Goal: Information Seeking & Learning: Learn about a topic

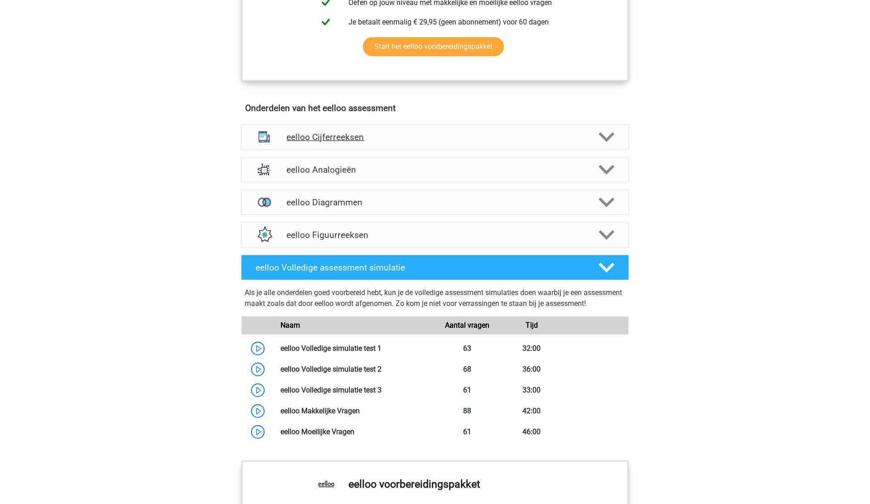
scroll to position [450, 0]
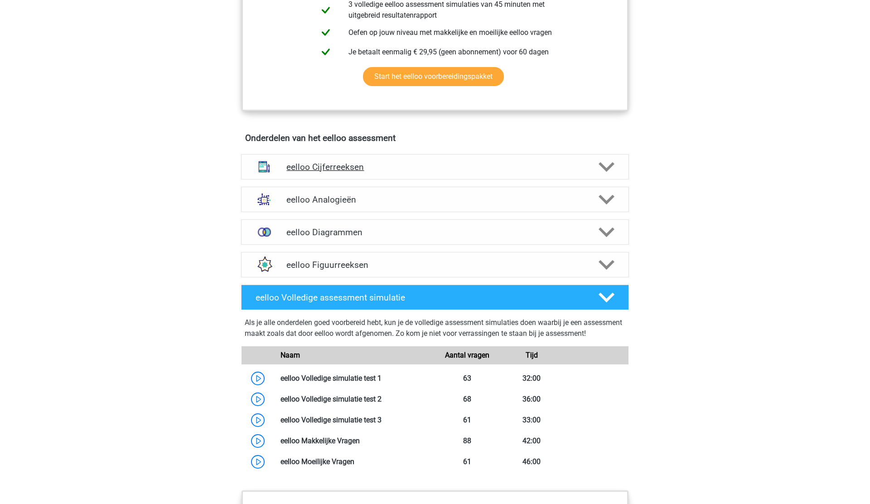
click at [408, 178] on div "eelloo Cijferreeksen" at bounding box center [435, 166] width 388 height 25
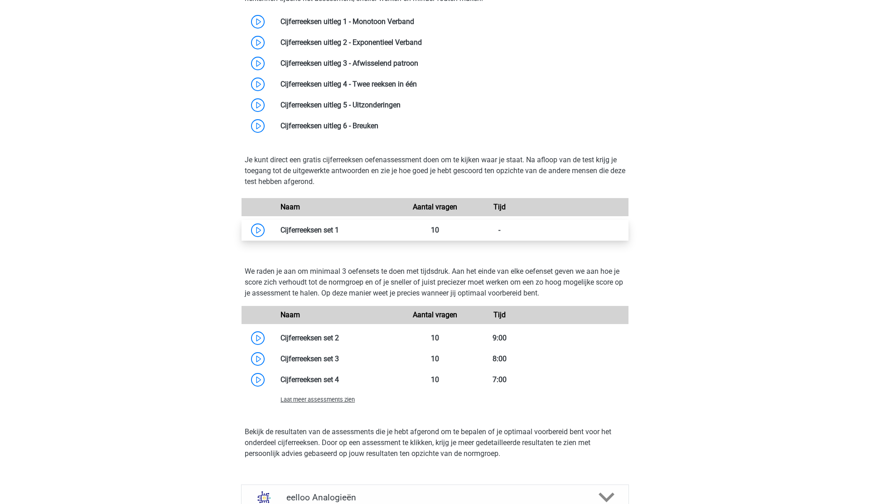
scroll to position [666, 0]
click at [339, 232] on link at bounding box center [339, 229] width 0 height 9
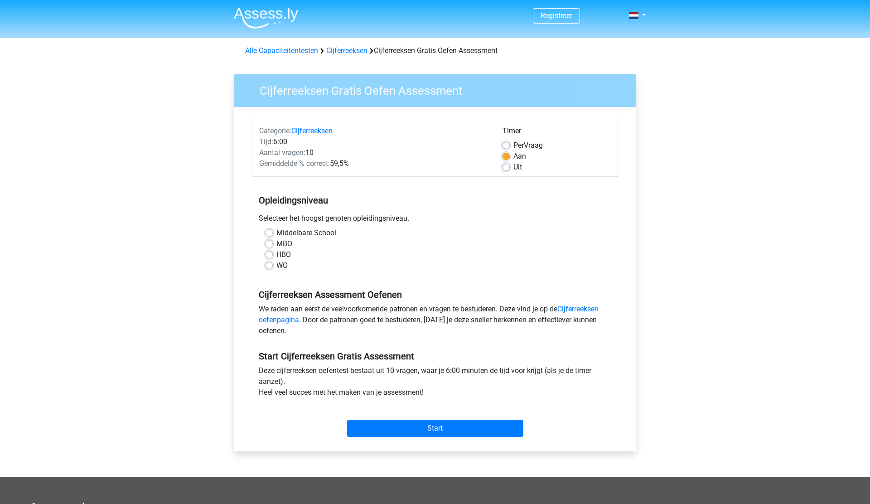
click at [276, 267] on label "WO" at bounding box center [281, 265] width 11 height 11
click at [270, 267] on input "WO" at bounding box center [269, 264] width 7 height 9
radio input "true"
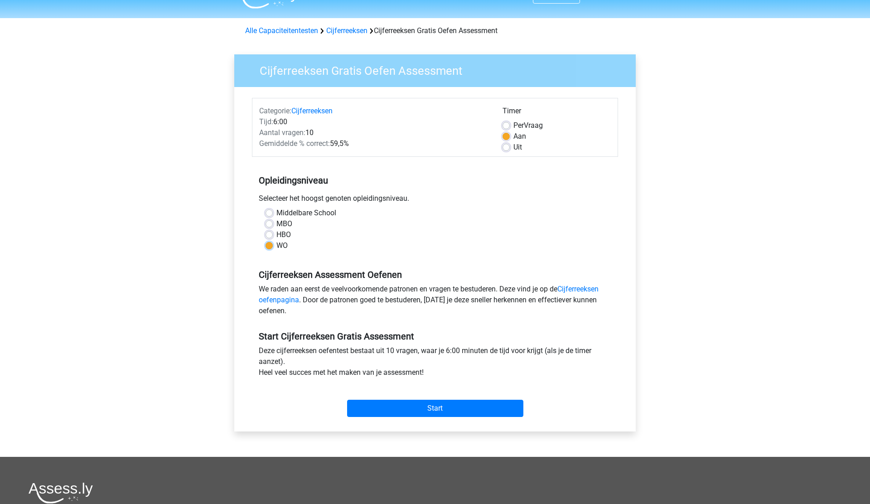
scroll to position [29, 0]
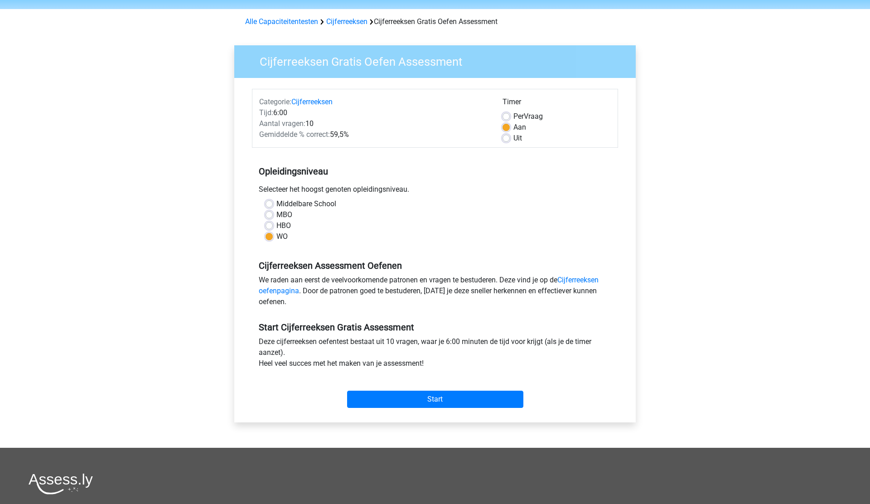
click at [276, 225] on label "HBO" at bounding box center [283, 225] width 14 height 11
click at [267, 225] on input "HBO" at bounding box center [269, 224] width 7 height 9
radio input "true"
click at [276, 212] on label "MBO" at bounding box center [284, 214] width 16 height 11
click at [269, 212] on input "MBO" at bounding box center [269, 213] width 7 height 9
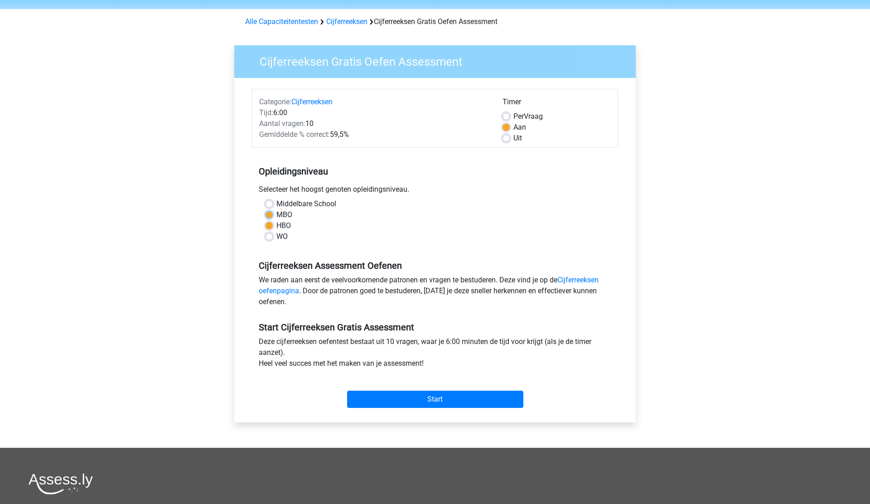
radio input "true"
click at [276, 203] on label "Middelbare School" at bounding box center [306, 203] width 60 height 11
click at [269, 203] on input "Middelbare School" at bounding box center [269, 202] width 7 height 9
radio input "true"
click at [276, 234] on label "WO" at bounding box center [281, 236] width 11 height 11
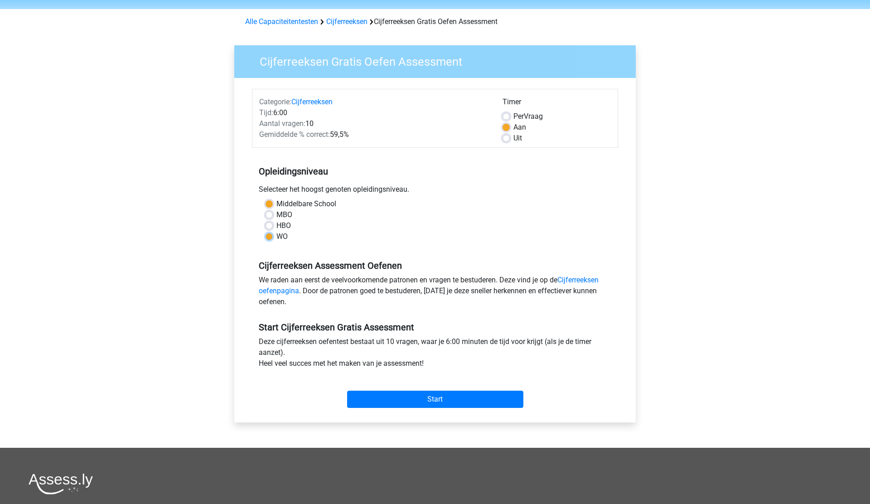
click at [270, 234] on input "WO" at bounding box center [269, 235] width 7 height 9
radio input "true"
click at [438, 399] on input "Start" at bounding box center [435, 399] width 176 height 17
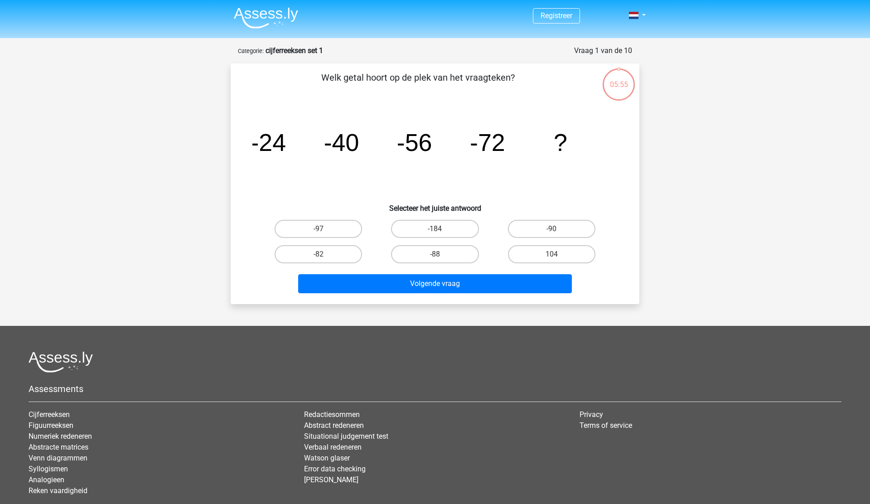
click at [438, 258] on input "-88" at bounding box center [438, 257] width 6 height 6
radio input "true"
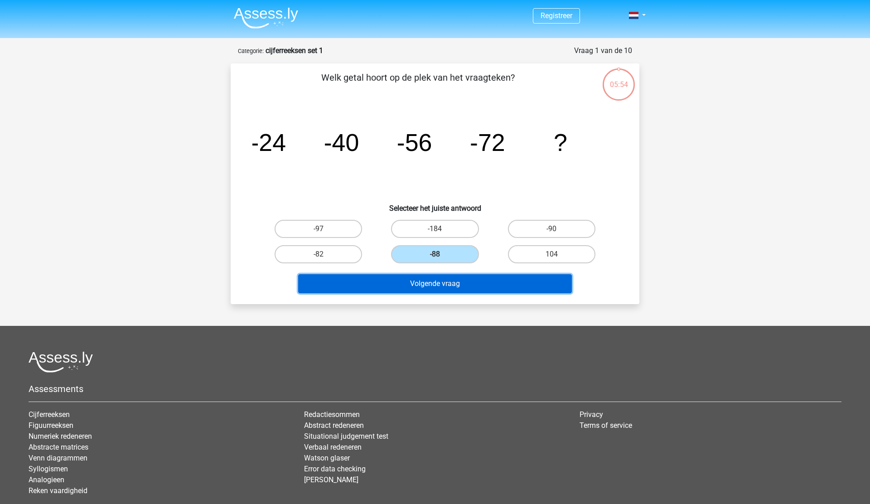
click at [471, 287] on button "Volgende vraag" at bounding box center [435, 283] width 274 height 19
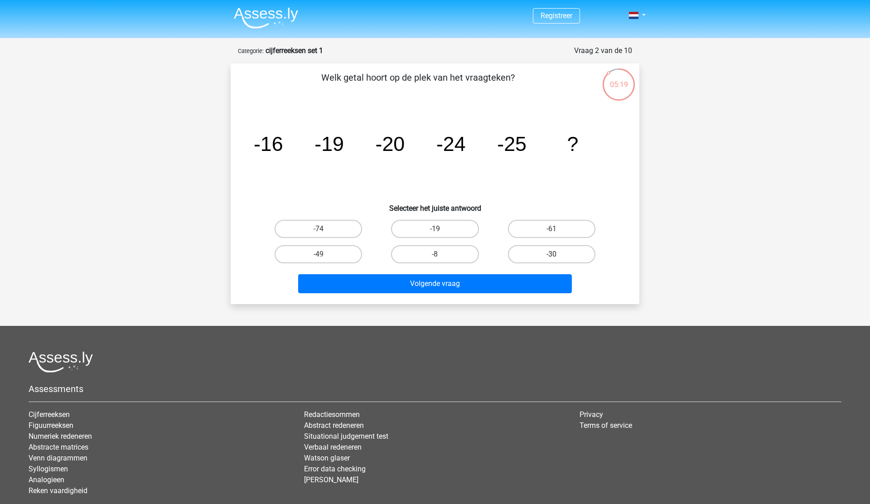
click at [574, 255] on label "-30" at bounding box center [551, 254] width 87 height 18
click at [557, 255] on input "-30" at bounding box center [554, 257] width 6 height 6
radio input "true"
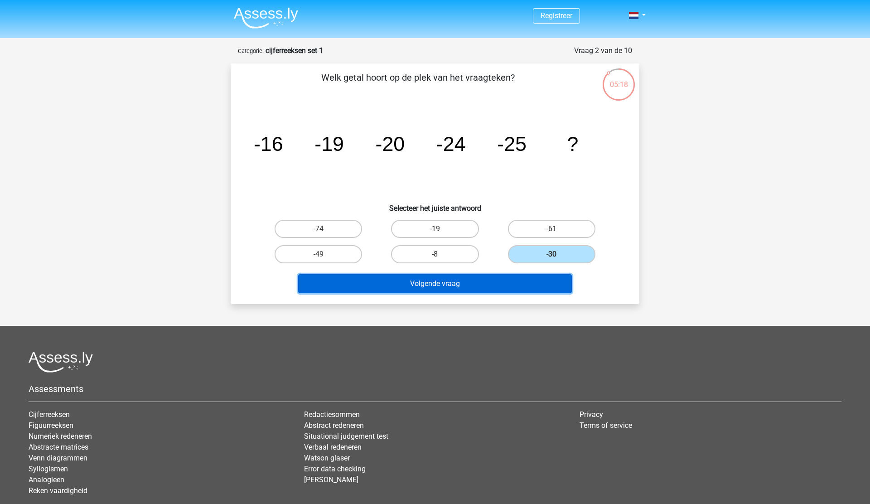
click at [468, 287] on button "Volgende vraag" at bounding box center [435, 283] width 274 height 19
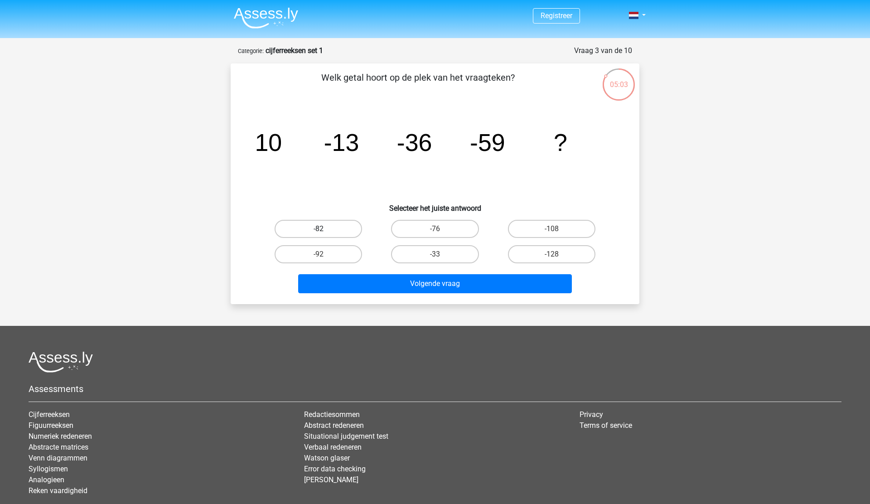
click at [313, 224] on label "-82" at bounding box center [318, 229] width 87 height 18
click at [319, 229] on input "-82" at bounding box center [322, 232] width 6 height 6
radio input "true"
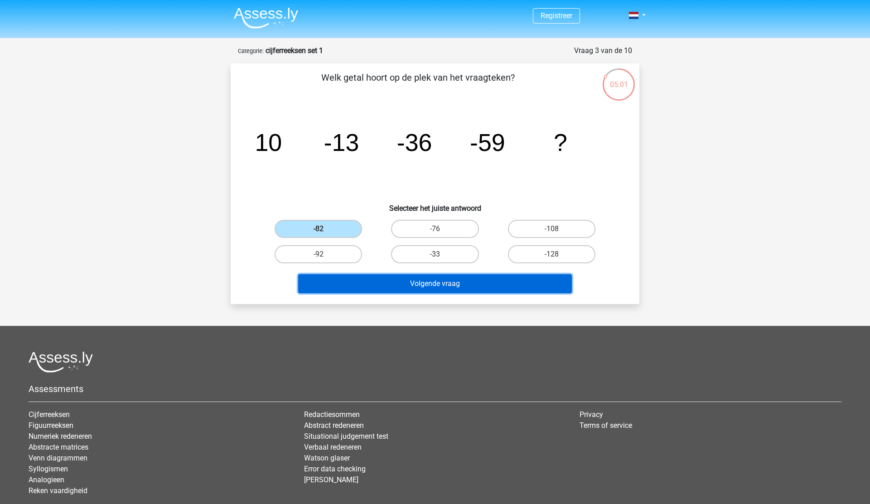
click at [476, 288] on button "Volgende vraag" at bounding box center [435, 283] width 274 height 19
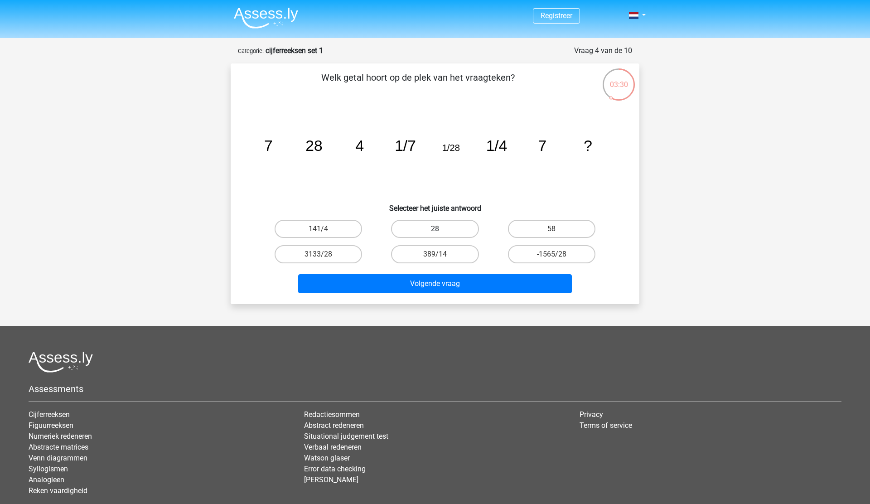
click at [454, 222] on label "28" at bounding box center [434, 229] width 87 height 18
click at [441, 229] on input "28" at bounding box center [438, 232] width 6 height 6
radio input "true"
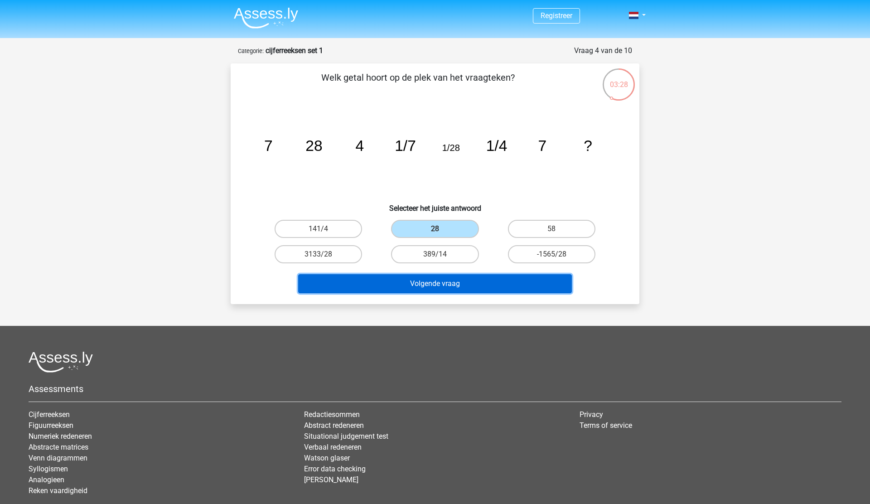
click at [477, 279] on button "Volgende vraag" at bounding box center [435, 283] width 274 height 19
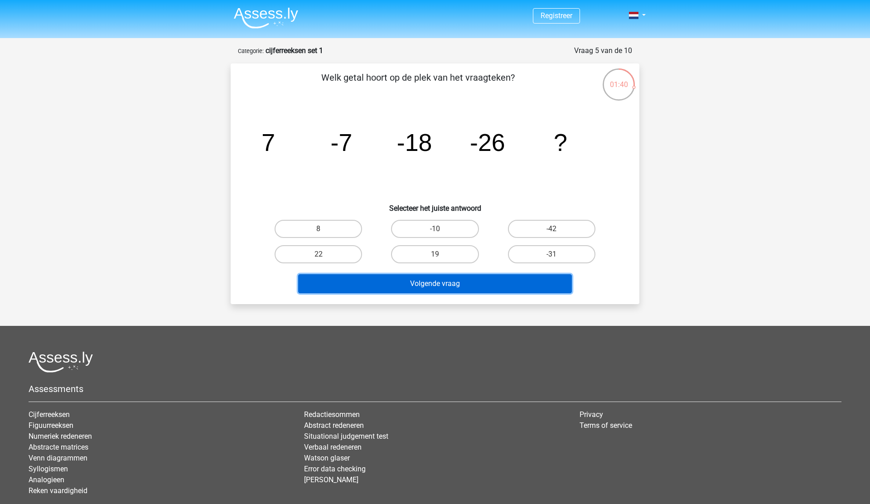
click at [453, 285] on button "Volgende vraag" at bounding box center [435, 283] width 274 height 19
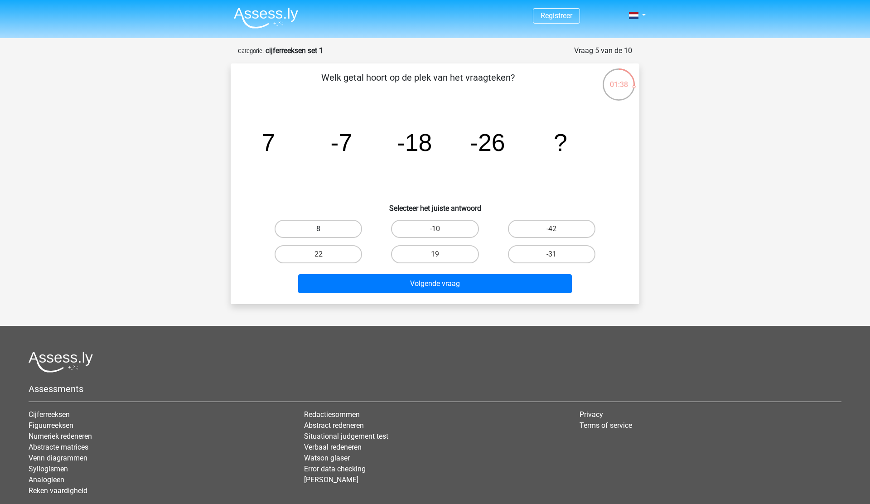
click at [336, 231] on label "8" at bounding box center [318, 229] width 87 height 18
click at [324, 231] on input "8" at bounding box center [322, 232] width 6 height 6
radio input "true"
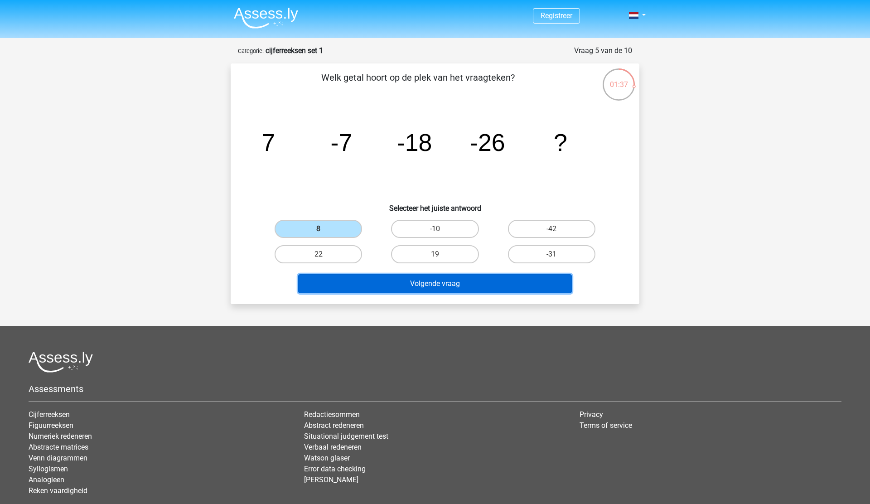
click at [437, 285] on button "Volgende vraag" at bounding box center [435, 283] width 274 height 19
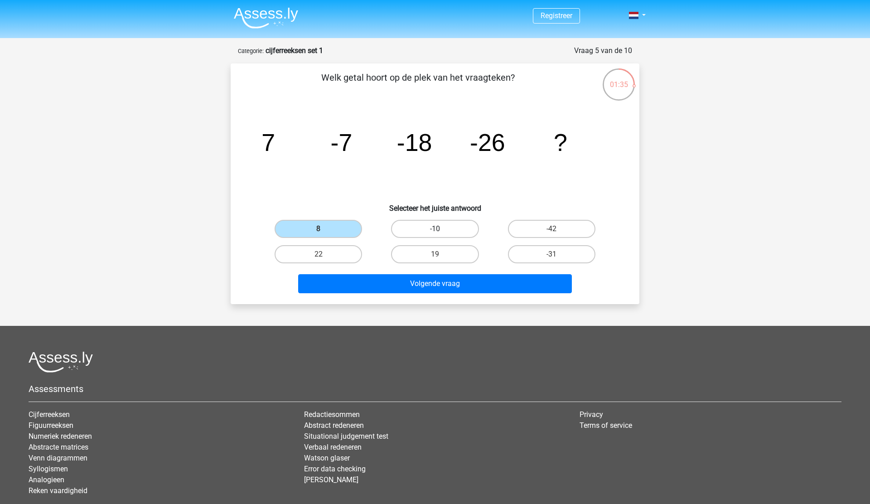
click at [412, 227] on label "-10" at bounding box center [434, 229] width 87 height 18
click at [435, 229] on input "-10" at bounding box center [438, 232] width 6 height 6
radio input "true"
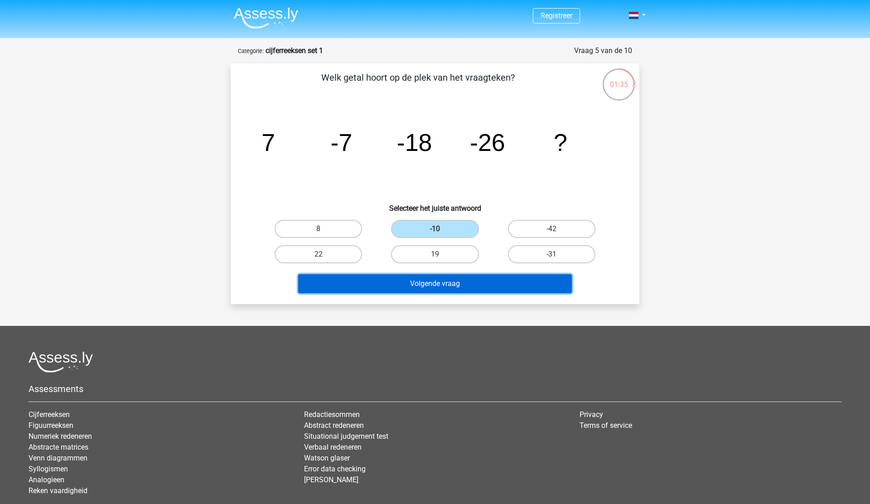
click at [462, 283] on button "Volgende vraag" at bounding box center [435, 283] width 274 height 19
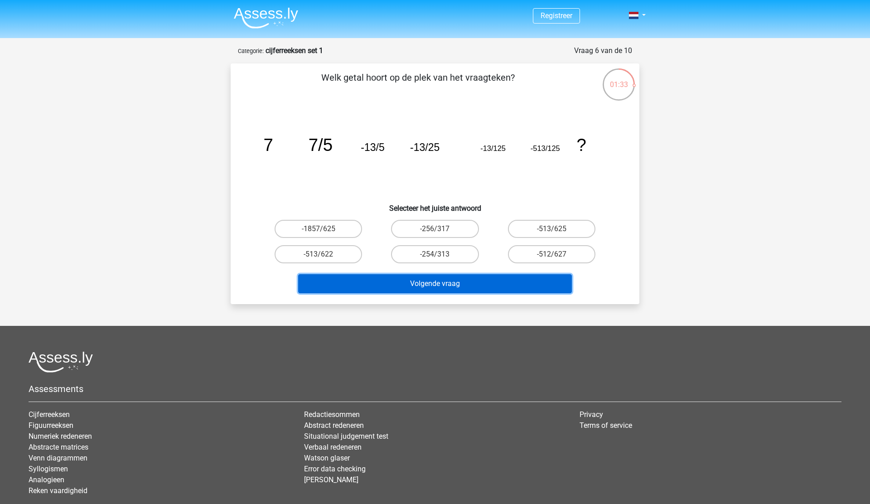
click at [454, 287] on button "Volgende vraag" at bounding box center [435, 283] width 274 height 19
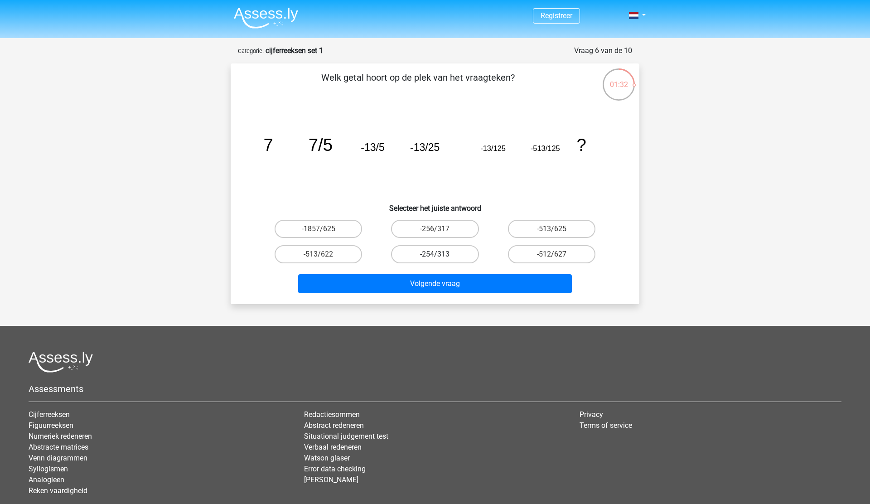
click at [448, 259] on label "-254/313" at bounding box center [434, 254] width 87 height 18
click at [441, 259] on input "-254/313" at bounding box center [438, 257] width 6 height 6
radio input "true"
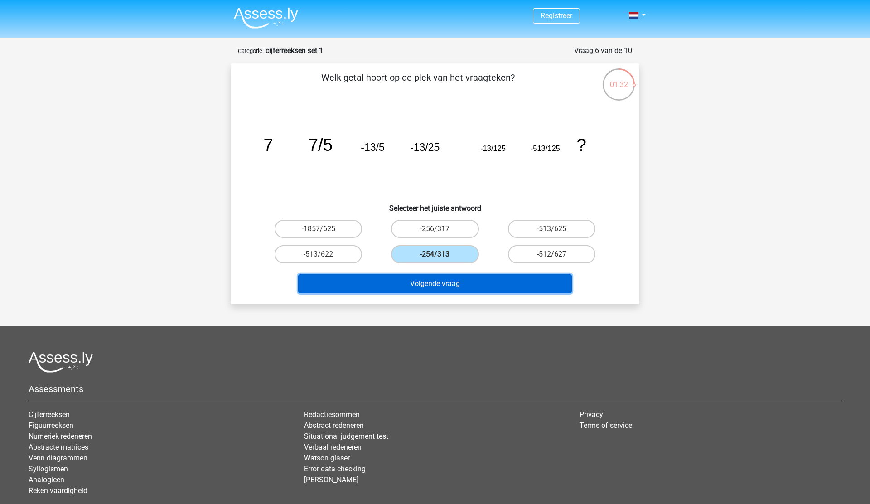
click at [448, 283] on button "Volgende vraag" at bounding box center [435, 283] width 274 height 19
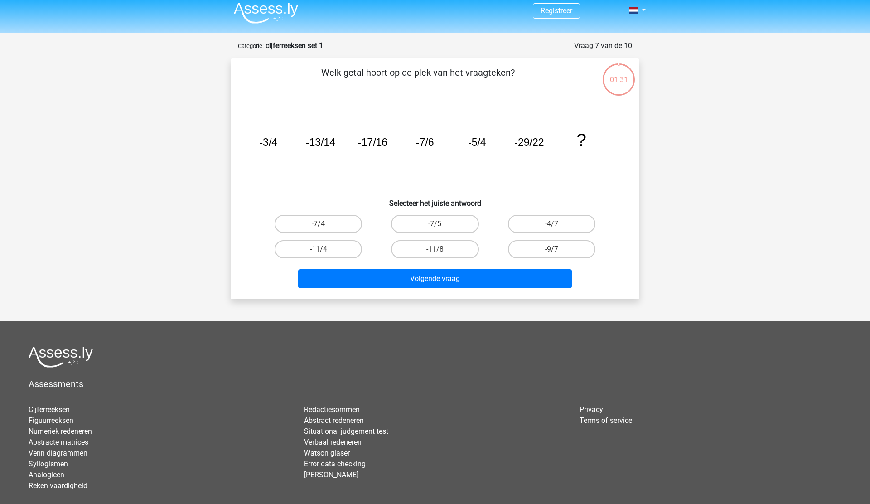
scroll to position [2, 0]
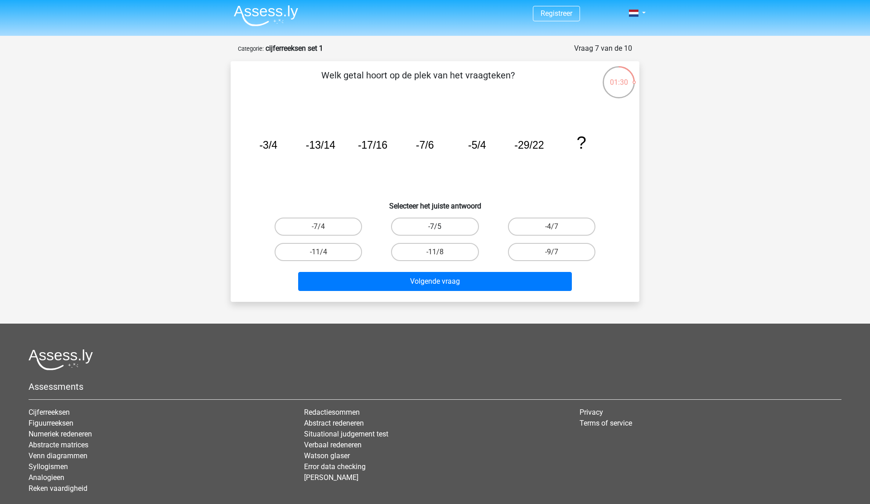
click at [448, 227] on label "-7/5" at bounding box center [434, 226] width 87 height 18
click at [441, 227] on input "-7/5" at bounding box center [438, 230] width 6 height 6
radio input "true"
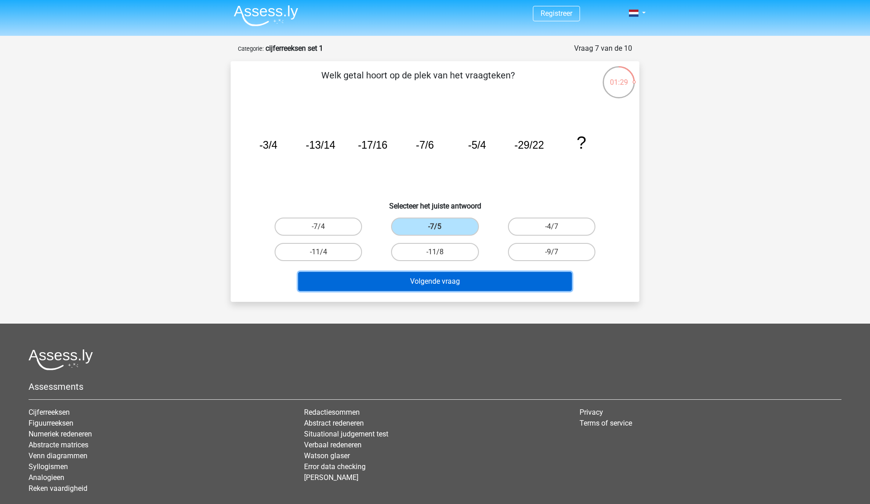
click at [453, 272] on button "Volgende vraag" at bounding box center [435, 281] width 274 height 19
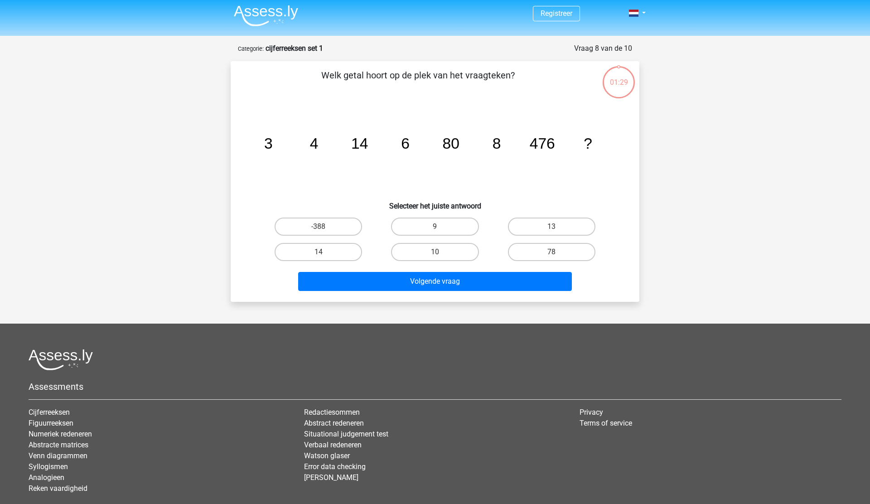
scroll to position [45, 0]
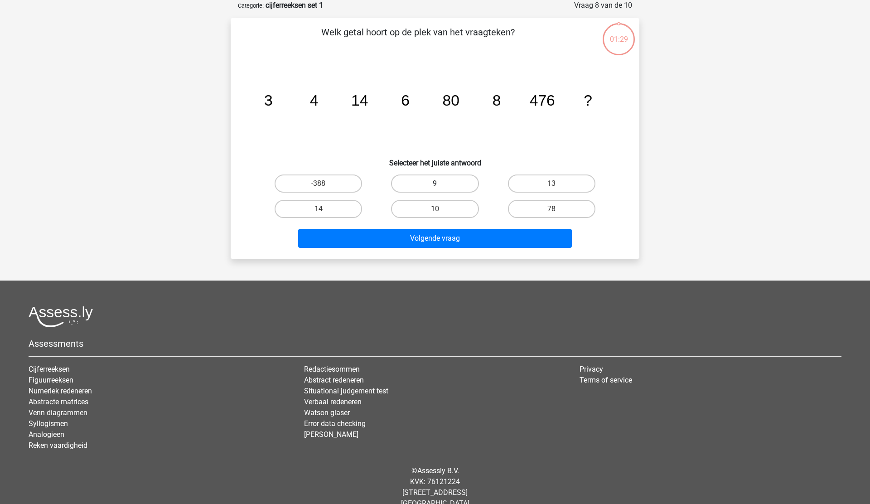
click at [436, 180] on label "9" at bounding box center [434, 183] width 87 height 18
click at [436, 183] on input "9" at bounding box center [438, 186] width 6 height 6
radio input "true"
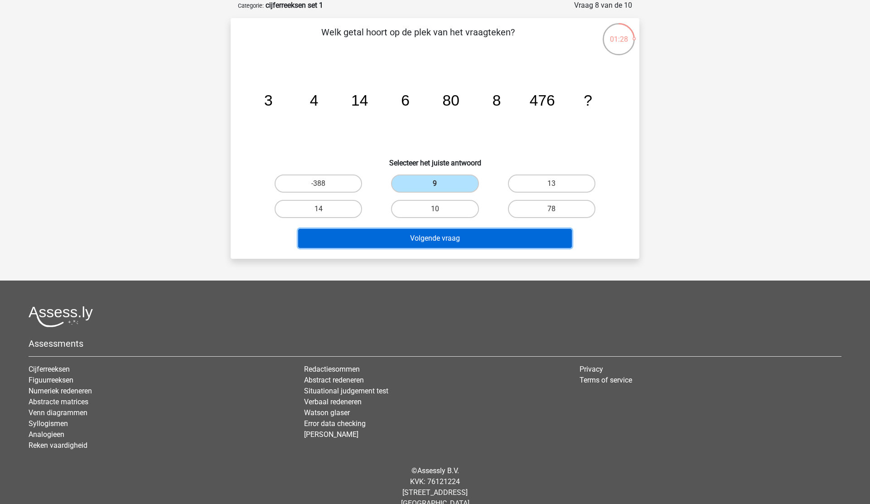
click at [435, 237] on button "Volgende vraag" at bounding box center [435, 238] width 274 height 19
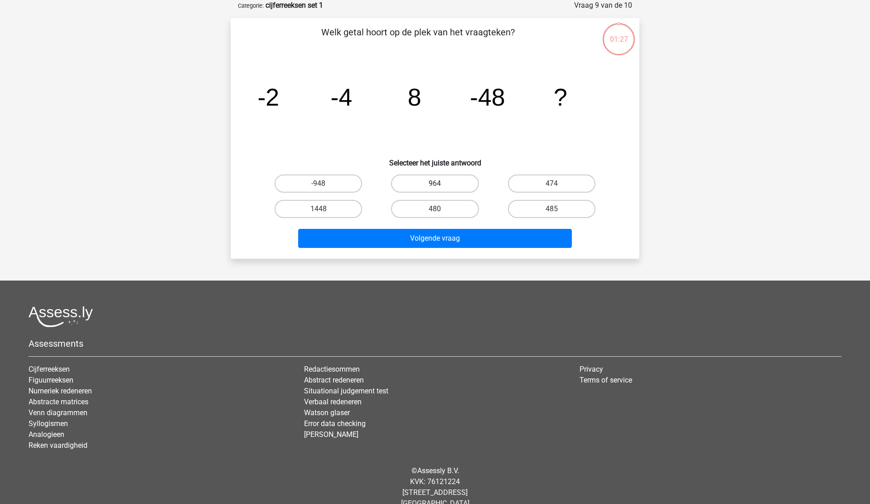
click at [468, 184] on label "964" at bounding box center [434, 183] width 87 height 18
click at [441, 184] on input "964" at bounding box center [438, 186] width 6 height 6
radio input "true"
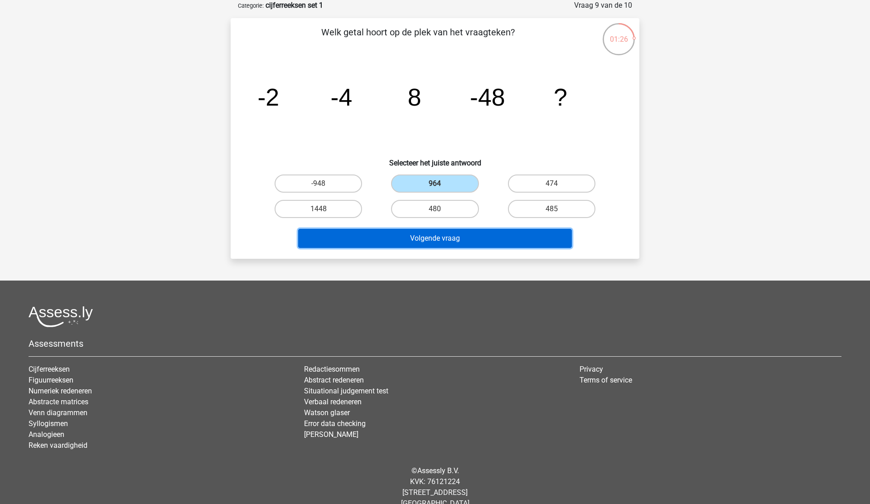
click at [471, 239] on button "Volgende vraag" at bounding box center [435, 238] width 274 height 19
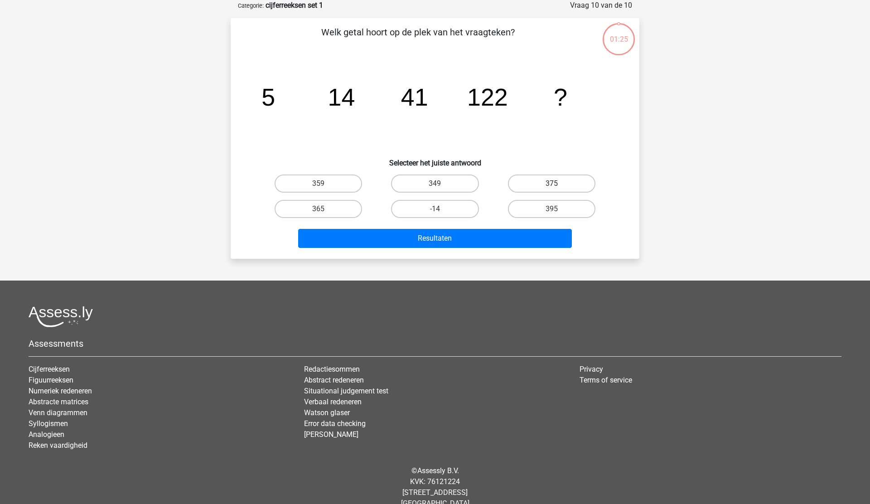
click at [544, 175] on label "375" at bounding box center [551, 183] width 87 height 18
click at [551, 183] on input "375" at bounding box center [554, 186] width 6 height 6
radio input "true"
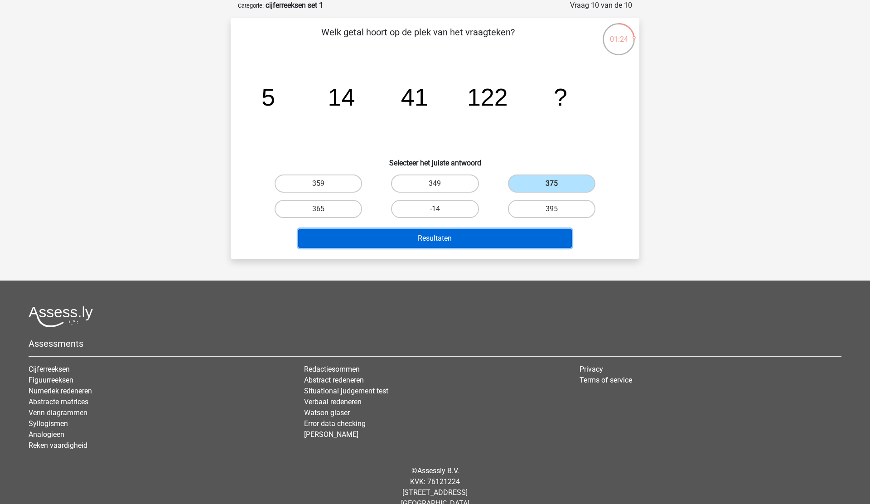
click at [526, 238] on button "Resultaten" at bounding box center [435, 238] width 274 height 19
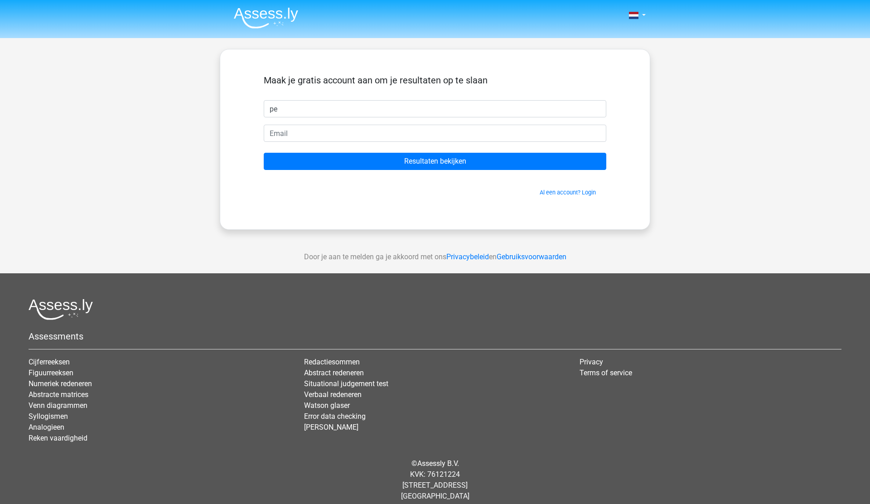
type input "p"
type input "Pepijn.033"
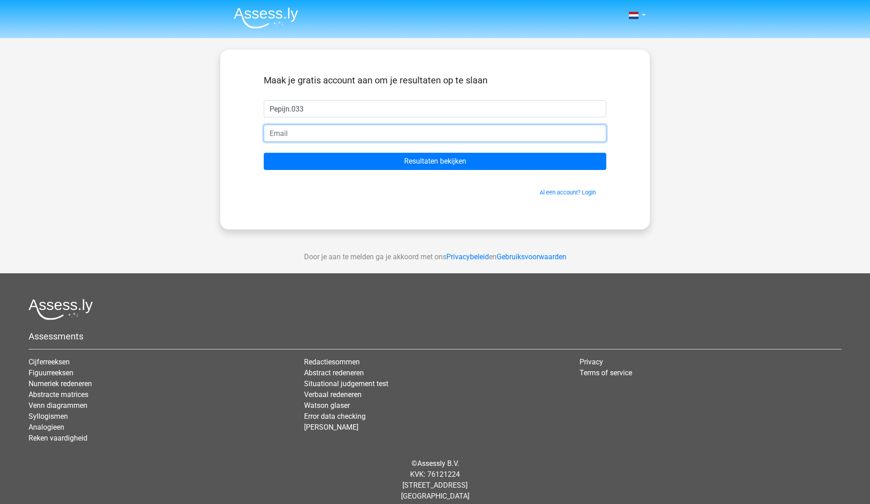
click at [280, 133] on input "email" at bounding box center [435, 133] width 343 height 17
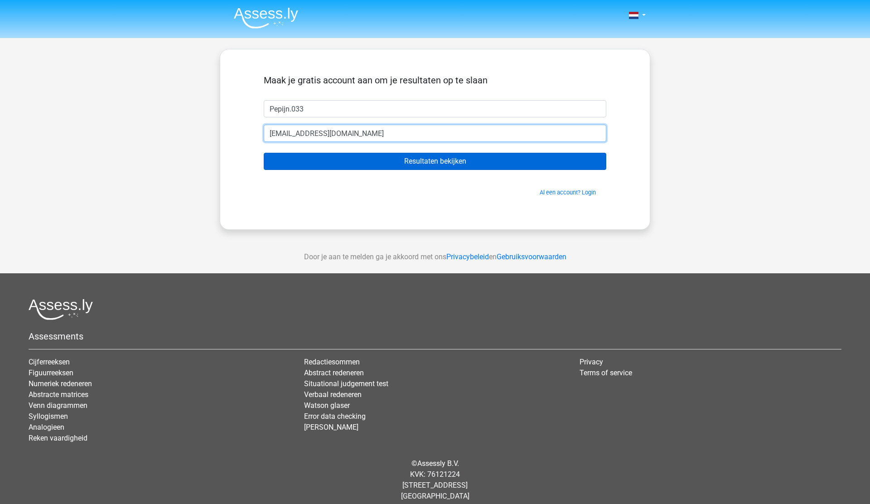
type input "[EMAIL_ADDRESS][DOMAIN_NAME]"
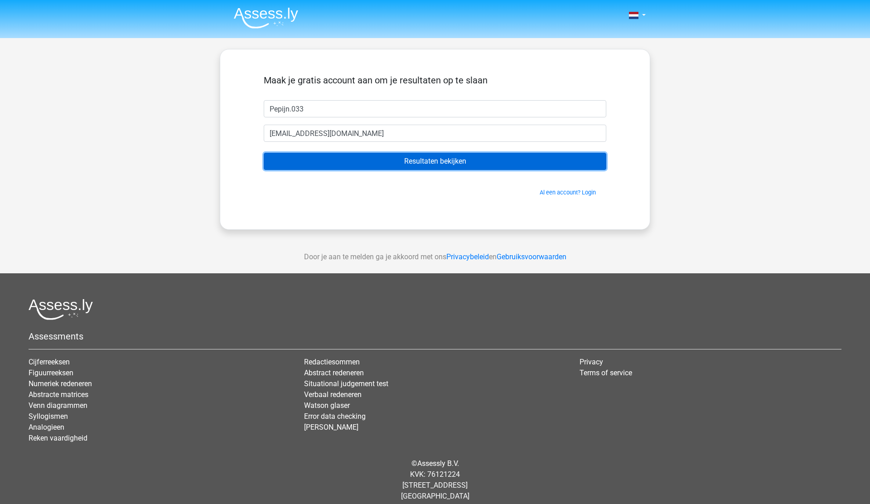
click at [330, 161] on input "Resultaten bekijken" at bounding box center [435, 161] width 343 height 17
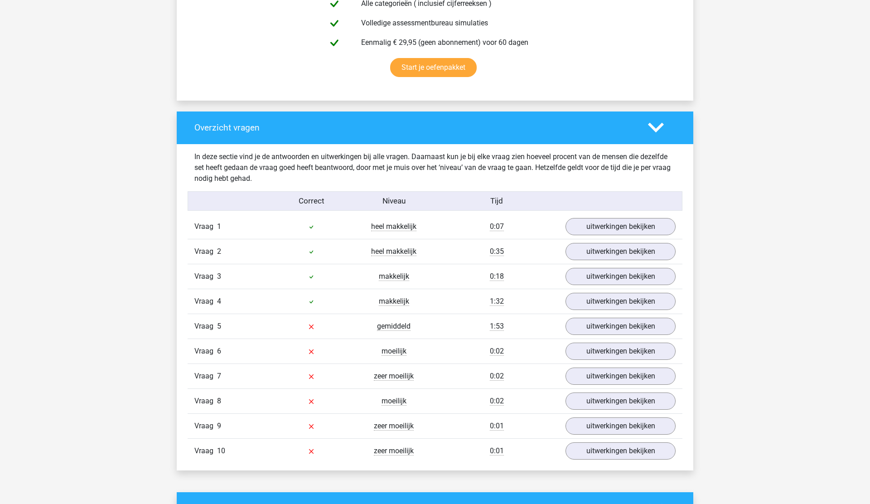
scroll to position [574, 0]
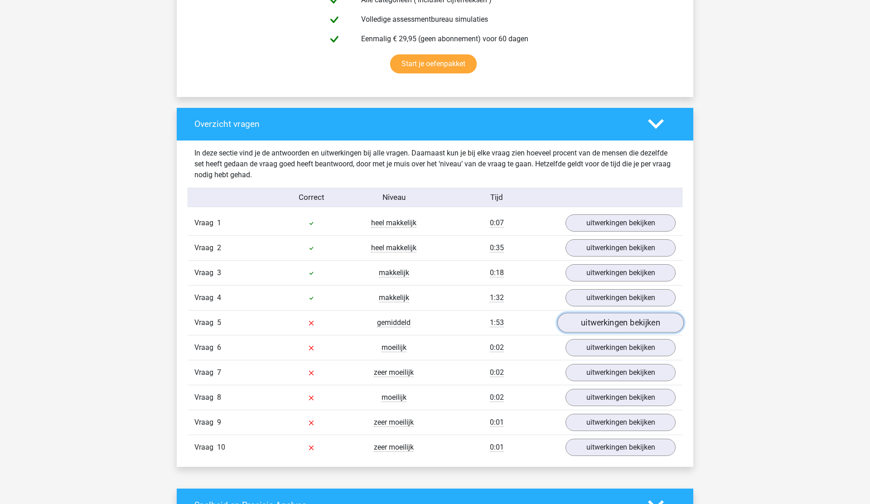
click at [605, 325] on link "uitwerkingen bekijken" at bounding box center [620, 323] width 126 height 20
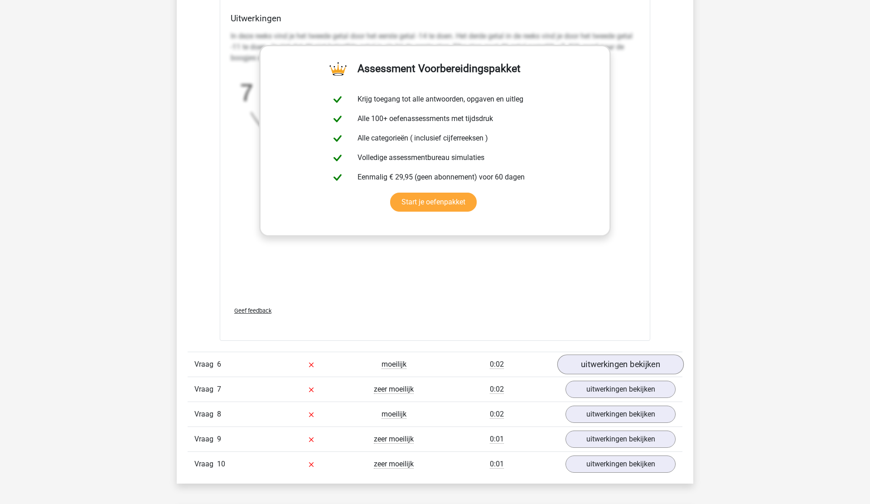
scroll to position [1117, 0]
click at [615, 365] on link "uitwerkingen bekijken" at bounding box center [620, 363] width 126 height 20
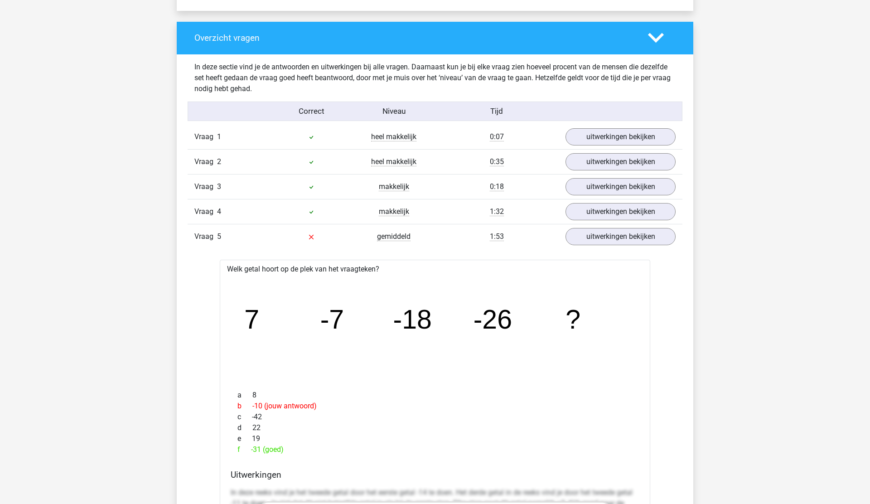
scroll to position [651, 0]
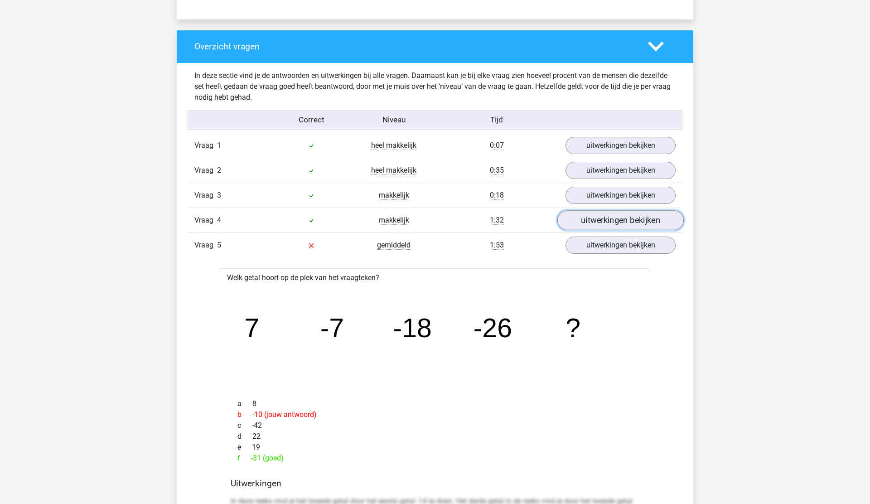
click at [589, 216] on link "uitwerkingen bekijken" at bounding box center [620, 220] width 126 height 20
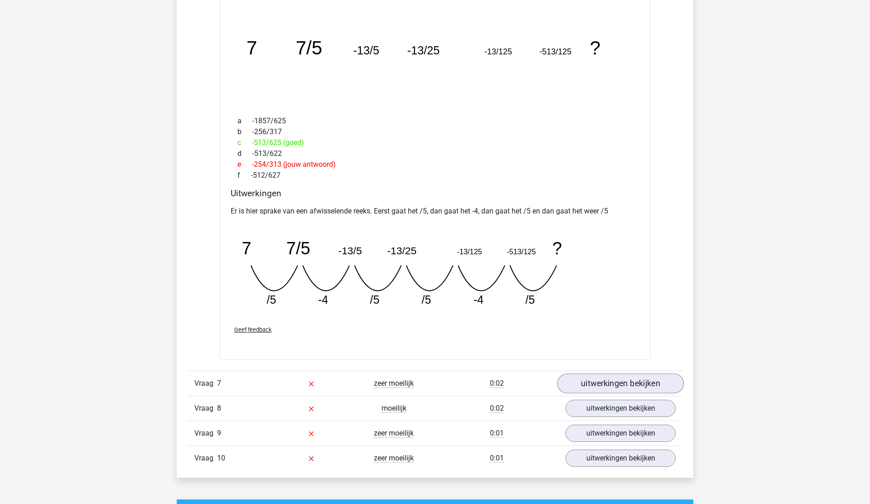
scroll to position [2070, 0]
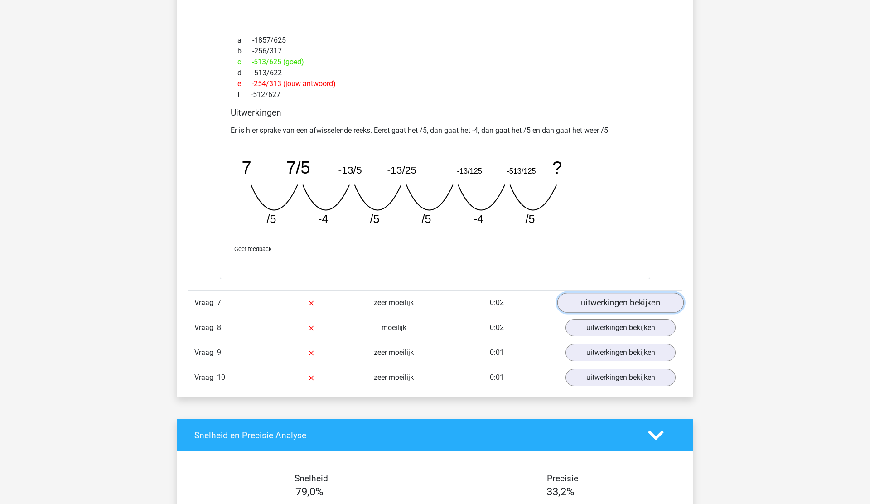
click at [606, 307] on link "uitwerkingen bekijken" at bounding box center [620, 303] width 126 height 20
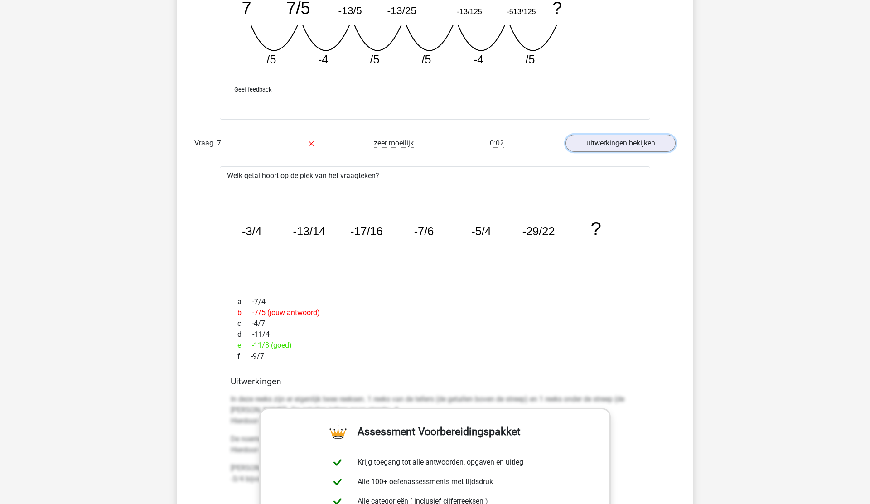
scroll to position [2231, 0]
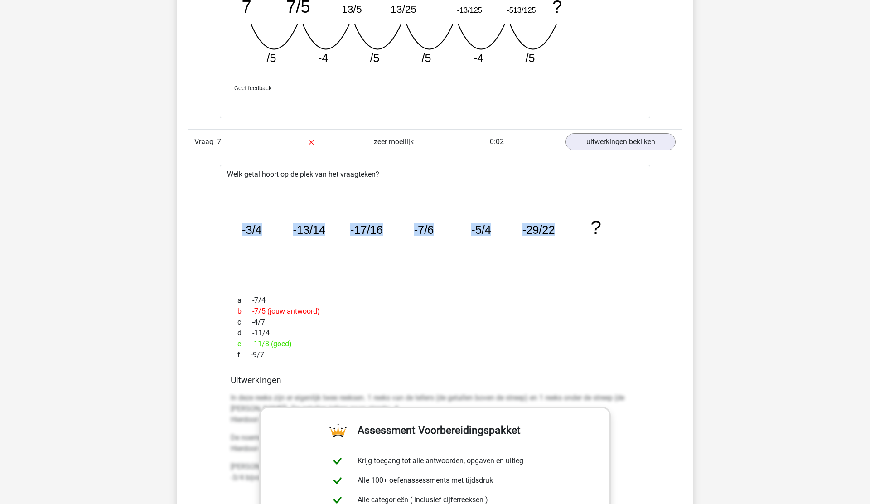
drag, startPoint x: 560, startPoint y: 230, endPoint x: 231, endPoint y: 231, distance: 328.9
click at [231, 231] on div "image/svg+xml -3/4 -13/14 -17/16 -7/6 -5/4 -29/22 ?" at bounding box center [435, 234] width 416 height 108
copy g "-3/4 -13/14 -17/16 -7/6 -5/4 -29/22"
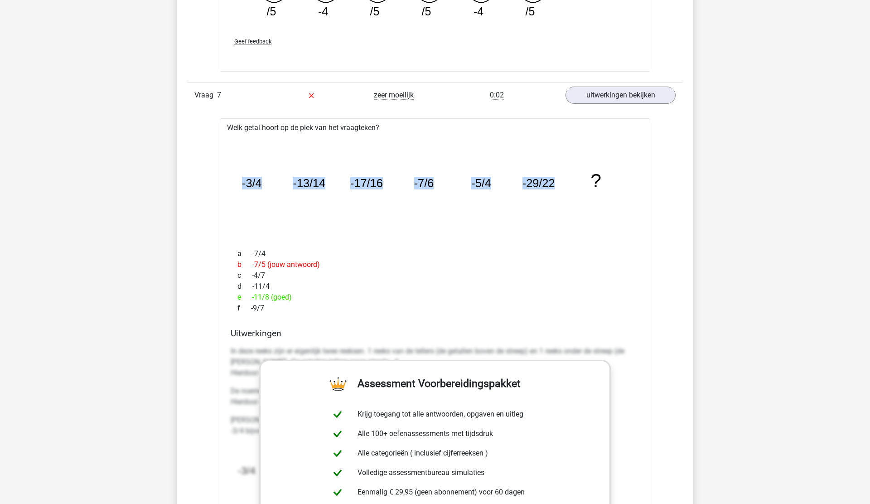
scroll to position [2293, 0]
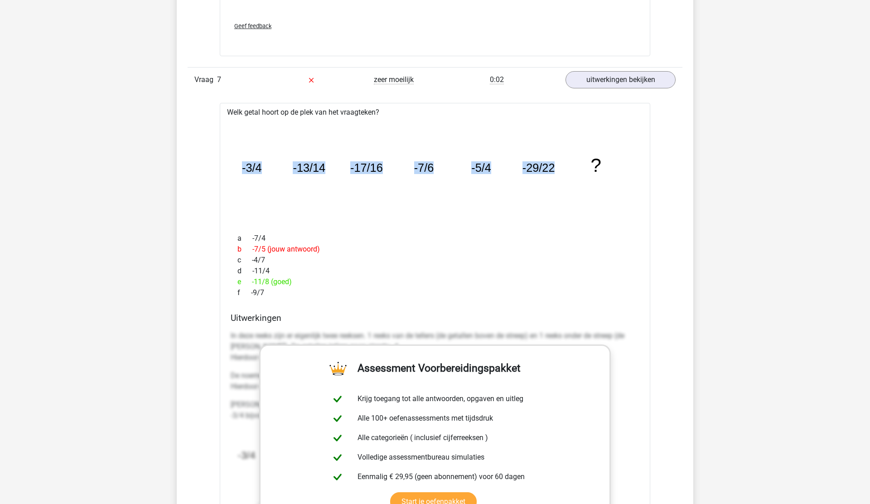
drag, startPoint x: 271, startPoint y: 295, endPoint x: 229, endPoint y: 236, distance: 72.4
click at [230, 236] on div "Welk getal hoort op de plek van het vraagteken? image/svg+xml -3/4 -13/14 -17/1…" at bounding box center [435, 371] width 430 height 537
copy div "-7/4 b -7/5 (jouw antwoord) c -4/7 d -11/4 e -11/8 (goed) f -9/7"
click at [238, 237] on span "a" at bounding box center [244, 238] width 15 height 11
drag, startPoint x: 238, startPoint y: 237, endPoint x: 259, endPoint y: 295, distance: 61.8
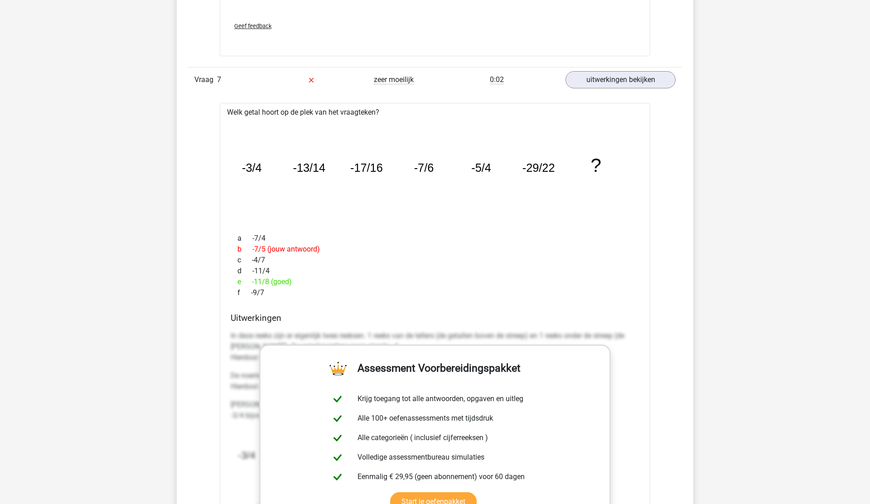
click at [260, 295] on div "a -7/4 b -7/5 (jouw antwoord) c -4/7 d -11/4 e -11/8 (goed) f -9/7" at bounding box center [435, 265] width 409 height 72
copy div "a -7/4 b -7/5 (jouw antwoord) c -4/7 d -11/4 e -11/8 (goed) f -9/7"
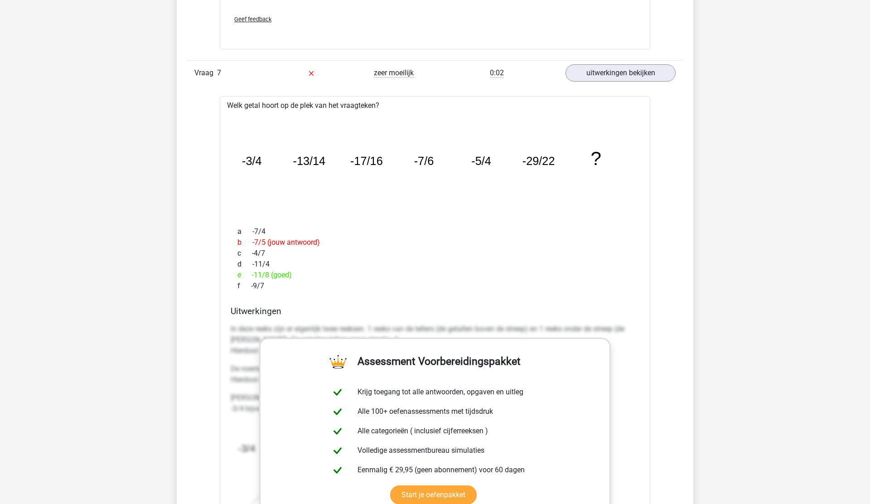
scroll to position [2301, 0]
click at [298, 162] on tspan "-13/14" at bounding box center [309, 159] width 33 height 13
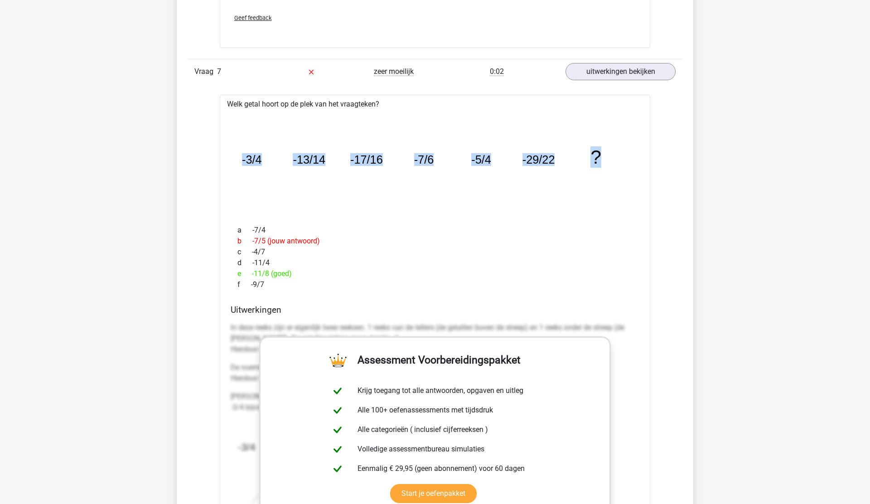
drag, startPoint x: 610, startPoint y: 156, endPoint x: 226, endPoint y: 149, distance: 383.8
click at [226, 150] on div "Welk getal hoort op de plek van het vraagteken? image/svg+xml -3/4 -13/14 -17/1…" at bounding box center [435, 363] width 430 height 537
copy g "-3/4 -13/14 -17/16 -7/6 -5/4 -29/22 ?"
drag, startPoint x: 269, startPoint y: 283, endPoint x: 238, endPoint y: 228, distance: 62.9
click at [239, 228] on div "a -7/4 b -7/5 (jouw antwoord) c -4/7 d -11/4 e -11/8 (goed) f -9/7" at bounding box center [435, 257] width 409 height 72
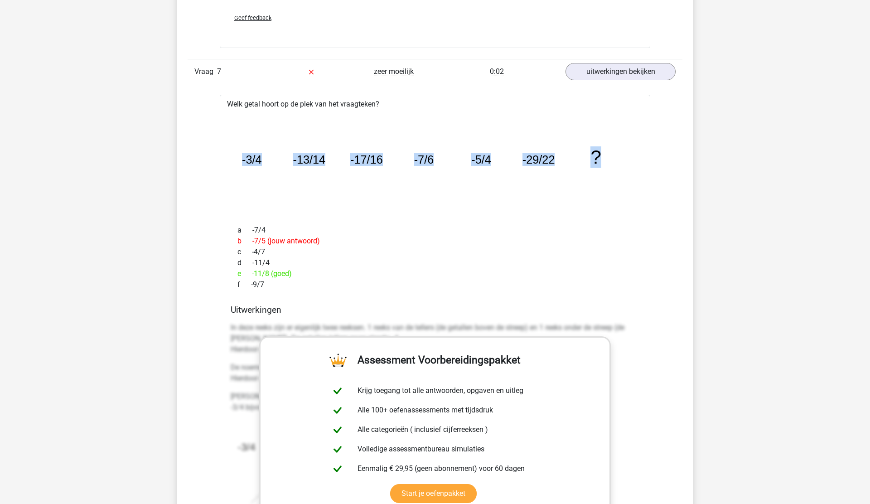
copy div "a -7/4 b -7/5 (jouw antwoord) c -4/7 d -11/4 e -11/8 (goed) f -9/7"
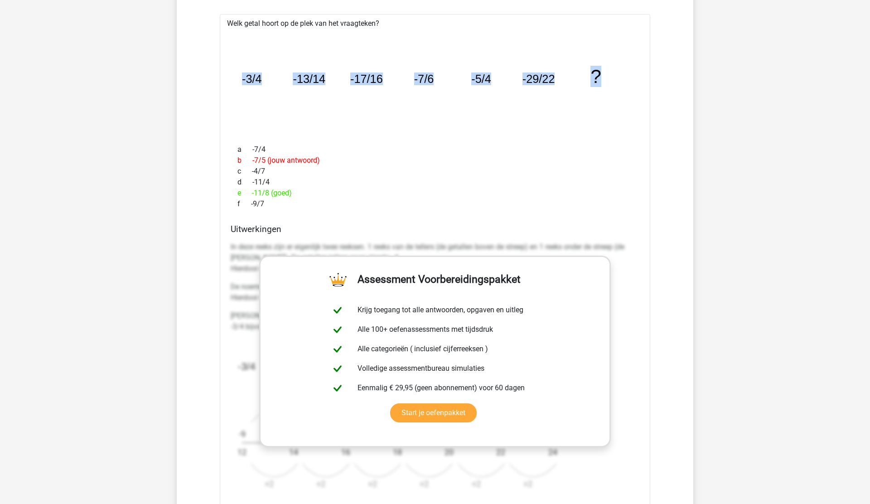
scroll to position [2390, 0]
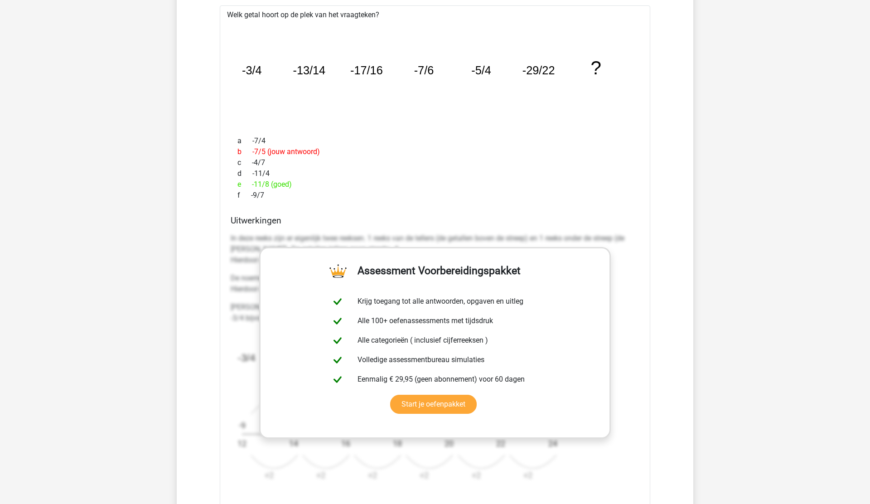
click at [449, 176] on div "d -11/4" at bounding box center [435, 173] width 409 height 11
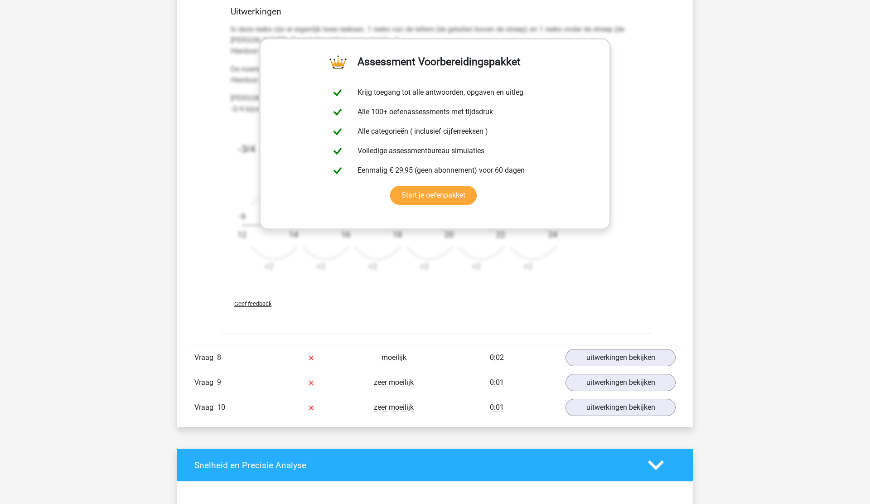
scroll to position [2614, 0]
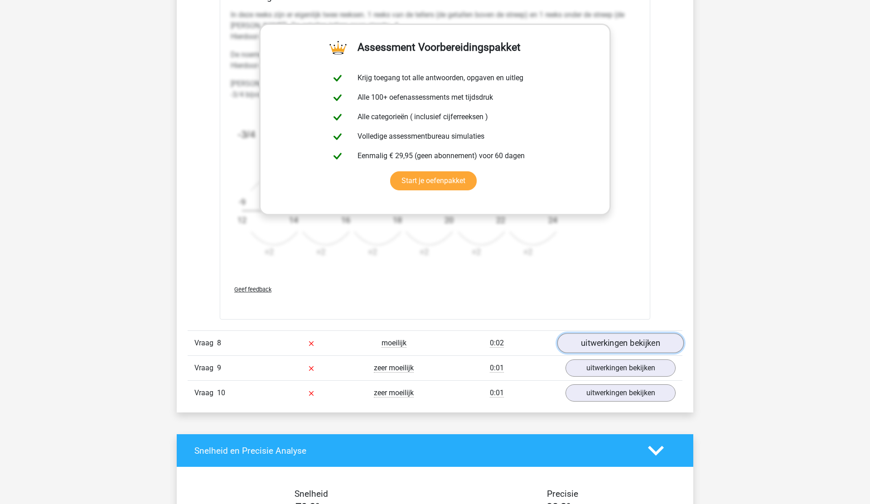
click at [603, 347] on link "uitwerkingen bekijken" at bounding box center [620, 343] width 126 height 20
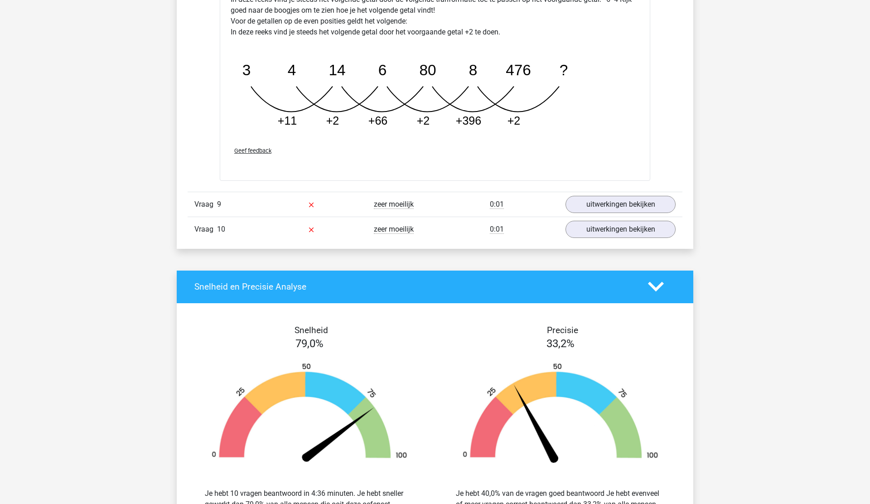
scroll to position [3140, 0]
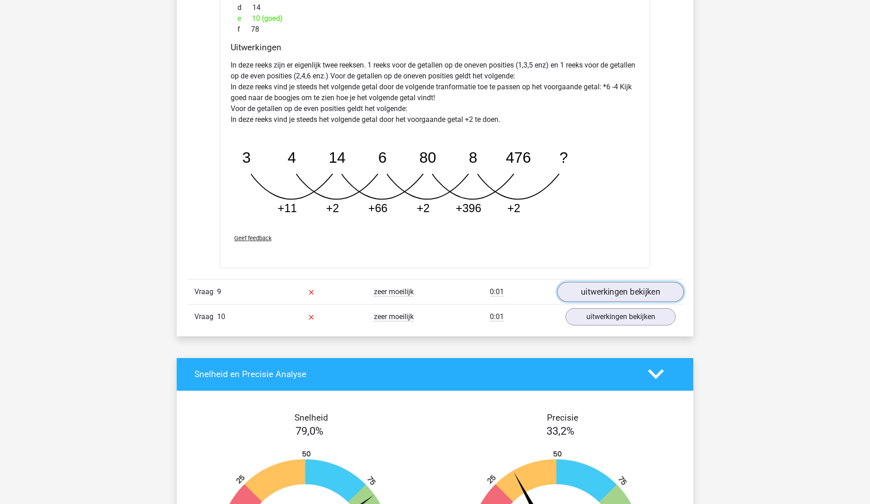
click at [601, 296] on link "uitwerkingen bekijken" at bounding box center [620, 292] width 126 height 20
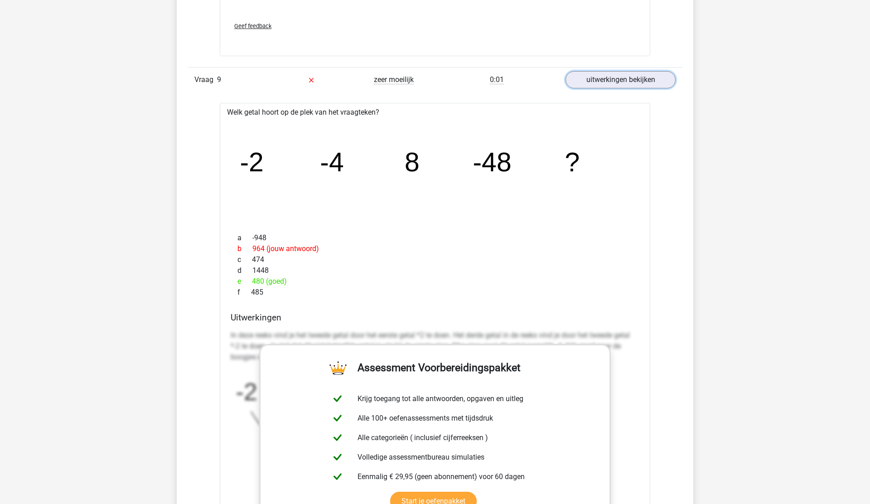
scroll to position [3341, 0]
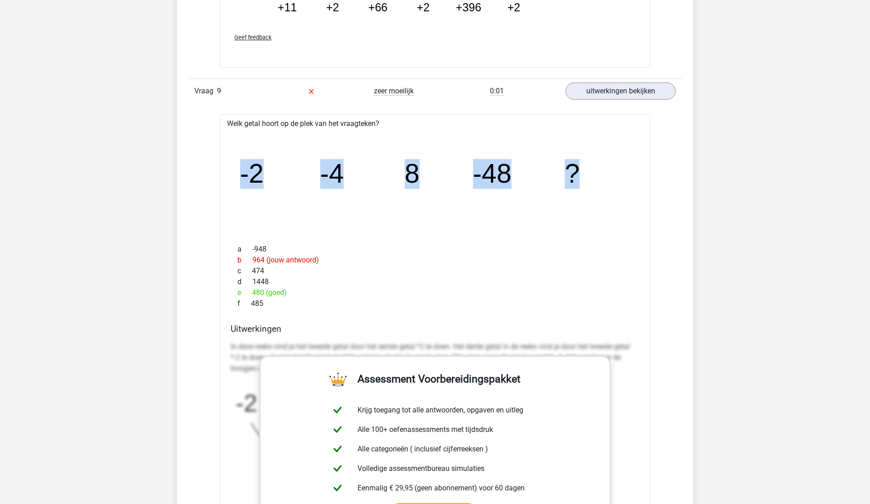
drag, startPoint x: 595, startPoint y: 170, endPoint x: 229, endPoint y: 171, distance: 366.5
click at [229, 171] on div "image/svg+xml -2 -4 8 -48 ?" at bounding box center [435, 183] width 416 height 108
copy g "-2 -4 8 -48 ?"
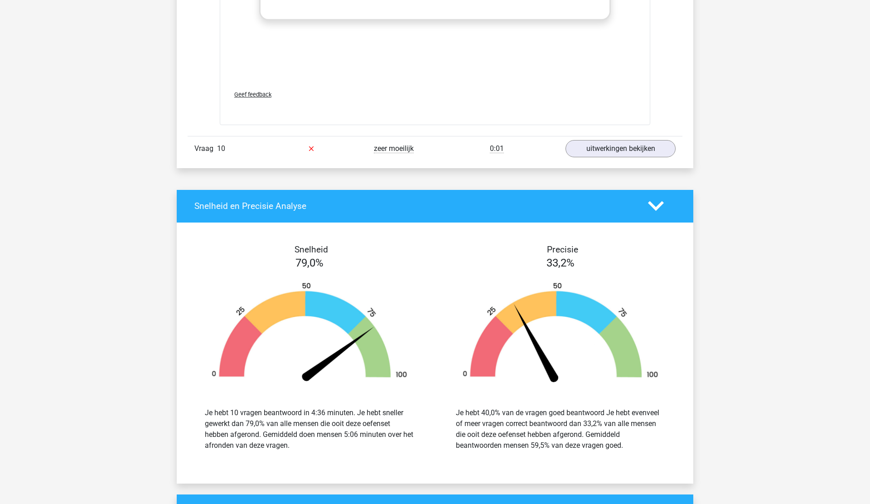
scroll to position [3868, 0]
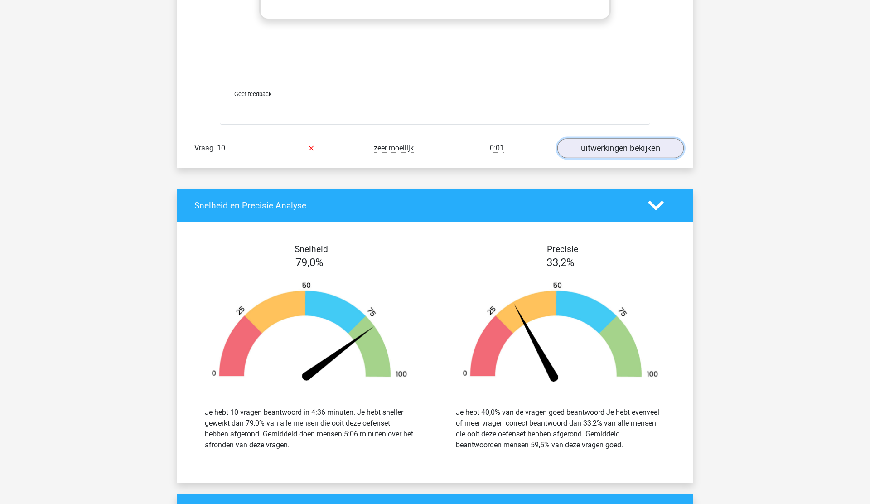
click at [626, 146] on link "uitwerkingen bekijken" at bounding box center [620, 148] width 126 height 20
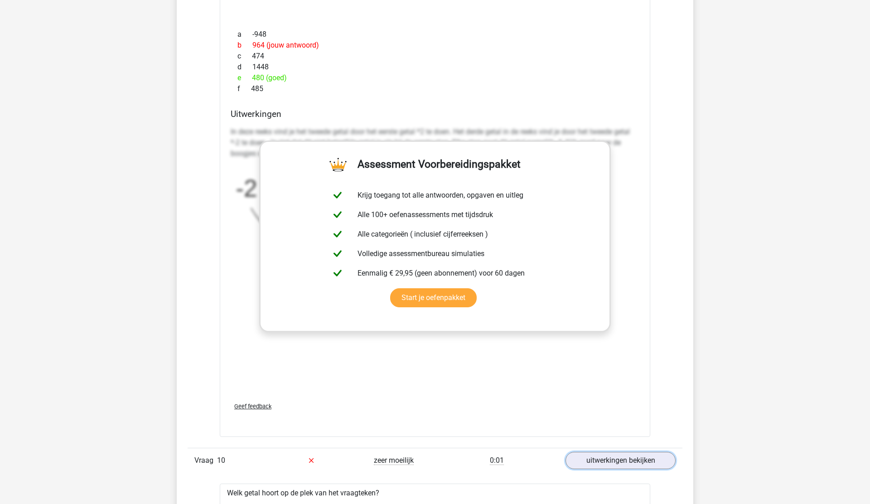
scroll to position [3543, 0]
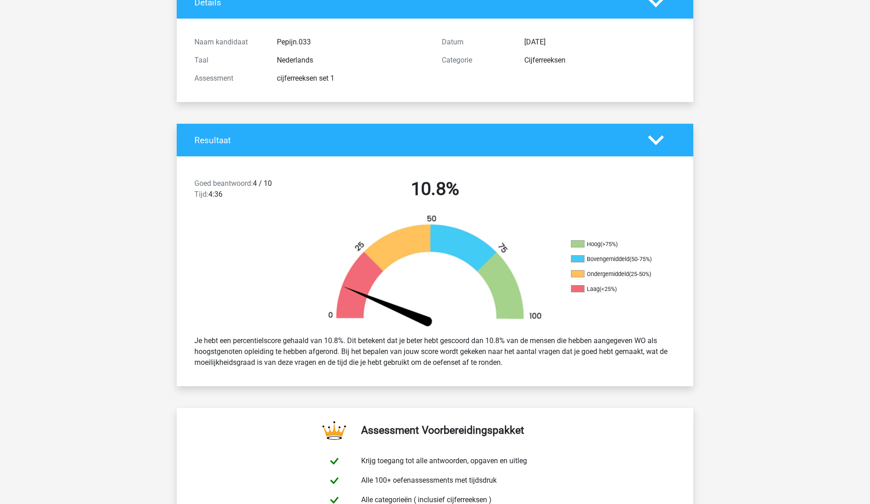
scroll to position [102, 0]
